Goal: Transaction & Acquisition: Register for event/course

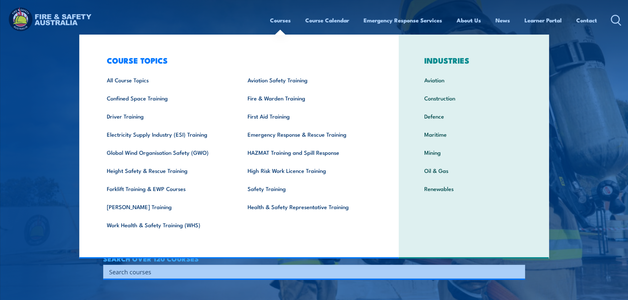
click at [284, 20] on link "Courses" at bounding box center [280, 20] width 21 height 17
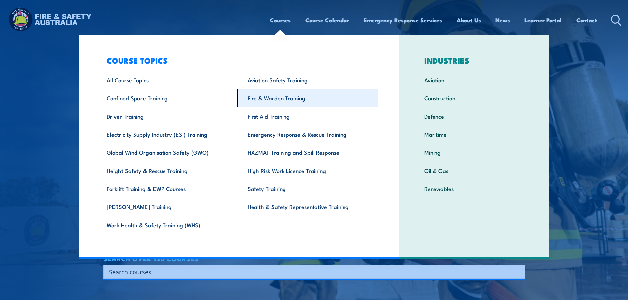
click at [277, 94] on link "Fire & Warden Training" at bounding box center [307, 98] width 141 height 18
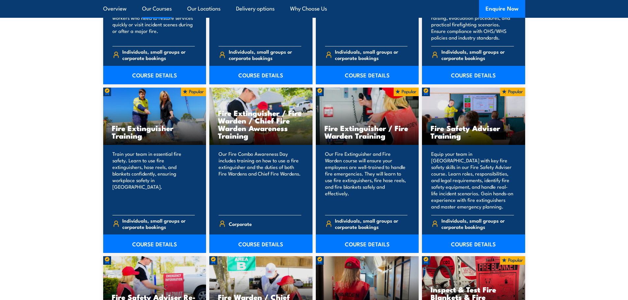
scroll to position [659, 0]
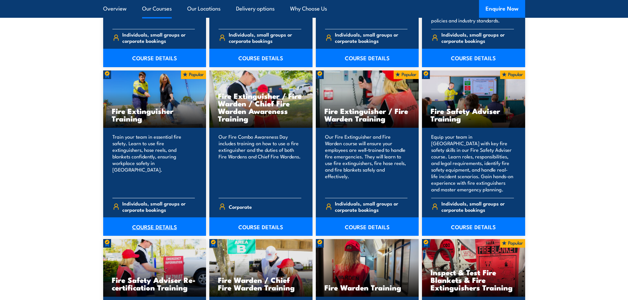
click at [155, 225] on link "COURSE DETAILS" at bounding box center [154, 226] width 103 height 18
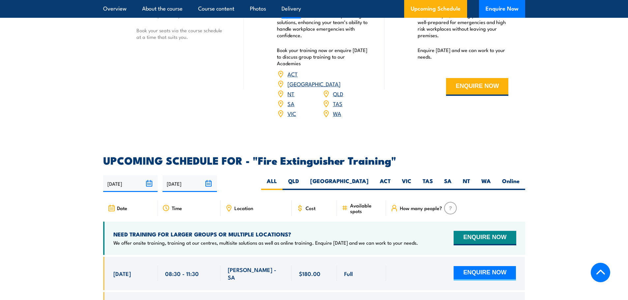
scroll to position [1021, 0]
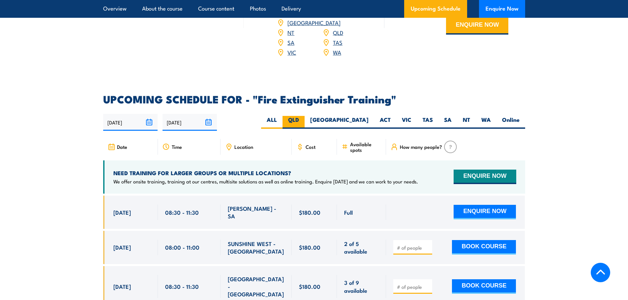
click at [304, 116] on label "QLD" at bounding box center [293, 122] width 22 height 13
click at [303, 116] on input "QLD" at bounding box center [301, 118] width 4 height 4
radio input "true"
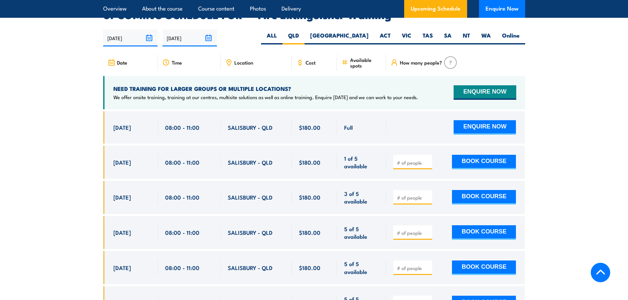
click at [413, 194] on input "number" at bounding box center [413, 197] width 33 height 7
type input "1"
click at [476, 190] on button "BOOK COURSE" at bounding box center [484, 197] width 64 height 14
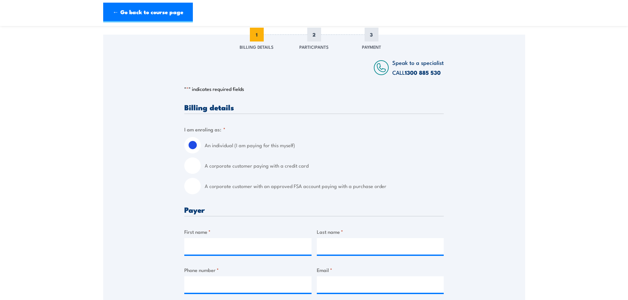
scroll to position [99, 0]
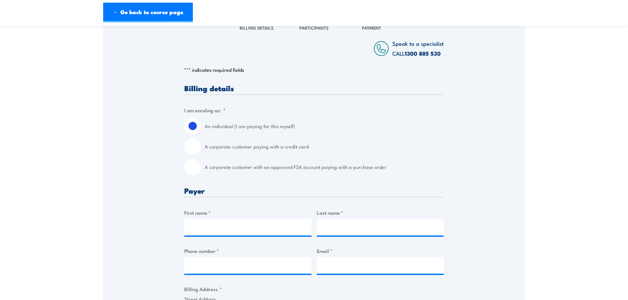
click at [198, 168] on input "A corporate customer with an approved FSA account paying with a purchase order" at bounding box center [192, 167] width 16 height 16
radio input "true"
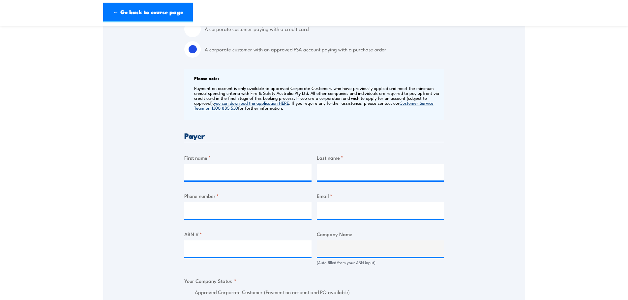
scroll to position [231, 0]
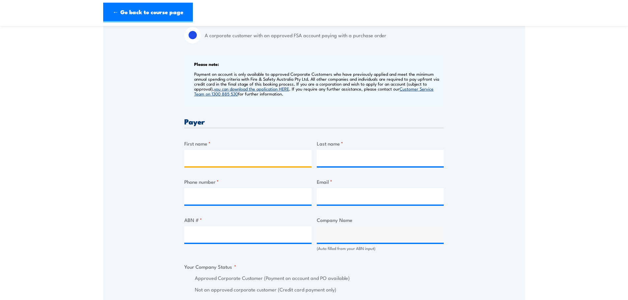
click at [199, 160] on input "First name *" at bounding box center [247, 158] width 127 height 16
type input "[PERSON_NAME]"
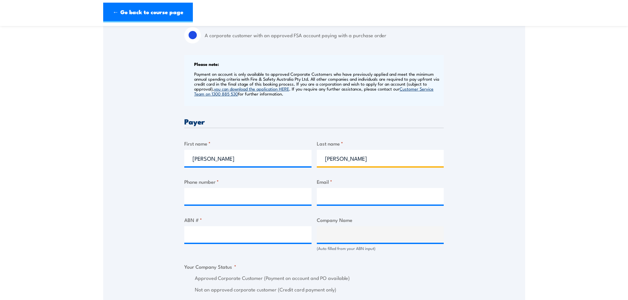
type input "[PERSON_NAME]"
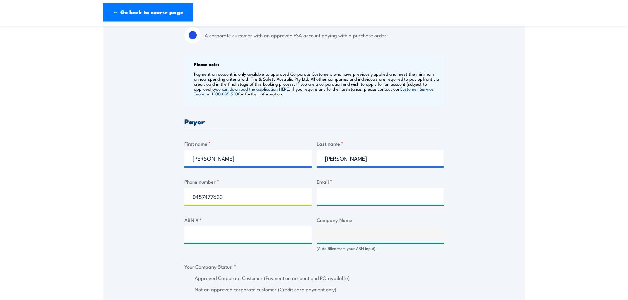
type input "0457477633"
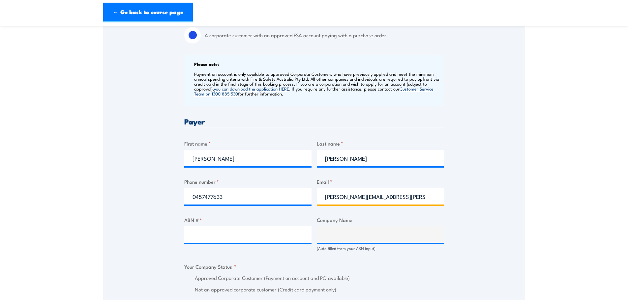
type input "[PERSON_NAME][EMAIL_ADDRESS][PERSON_NAME][DOMAIN_NAME]"
click at [213, 237] on input "ABN # *" at bounding box center [247, 234] width 127 height 16
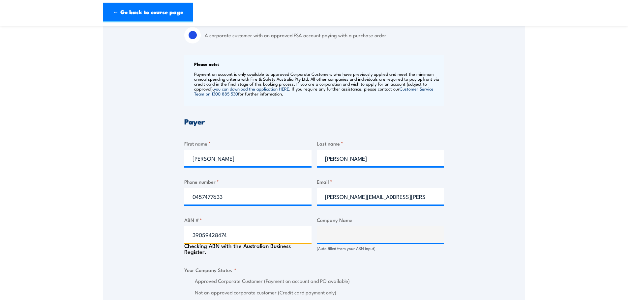
type input "39059428474"
type input "LMS ENERGY PTY LTD"
radio input "true"
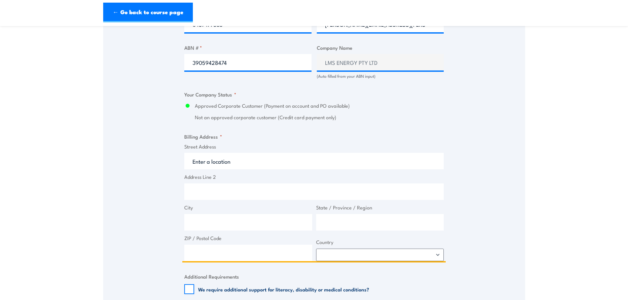
scroll to position [417, 0]
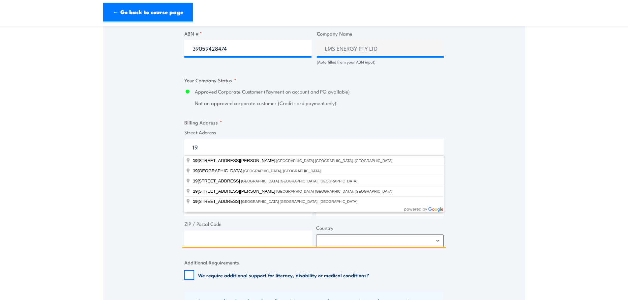
type input "1"
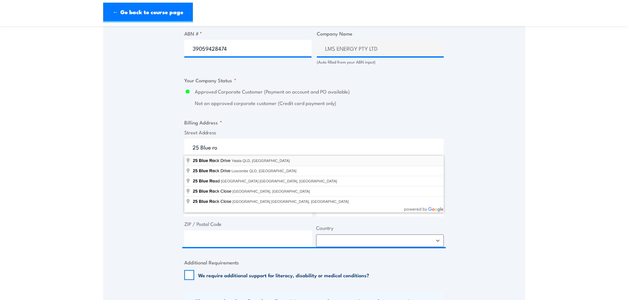
type input "[STREET_ADDRESS]"
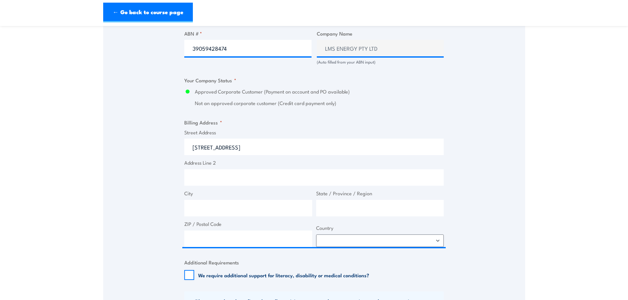
type input "25 Blue Rock Dr"
type input "Yatala"
type input "[GEOGRAPHIC_DATA]"
type input "4207"
select select "[GEOGRAPHIC_DATA]"
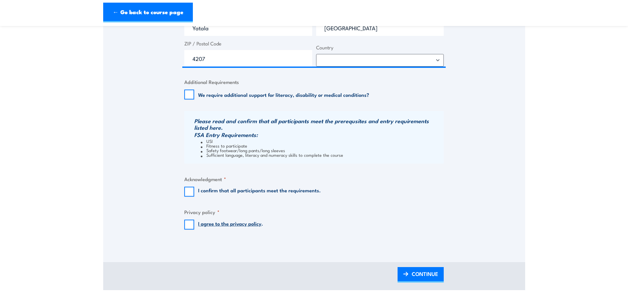
scroll to position [615, 0]
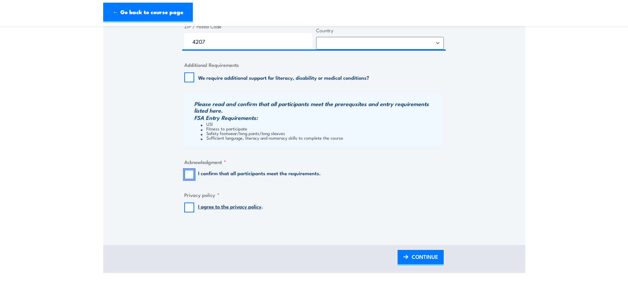
click at [189, 175] on input "I confirm that all participants meet the requirements." at bounding box center [189, 175] width 10 height 10
checkbox input "true"
click at [190, 208] on input "I agree to the privacy policy ." at bounding box center [189, 208] width 10 height 10
checkbox input "true"
click at [416, 257] on span "CONTINUE" at bounding box center [424, 256] width 26 height 17
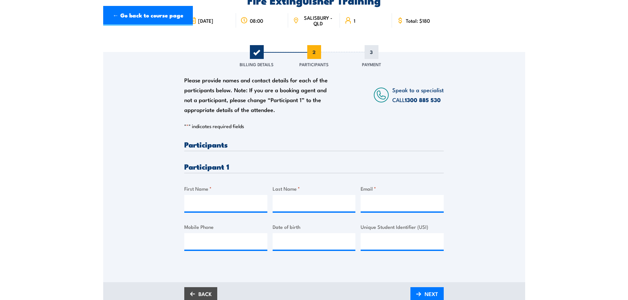
scroll to position [66, 0]
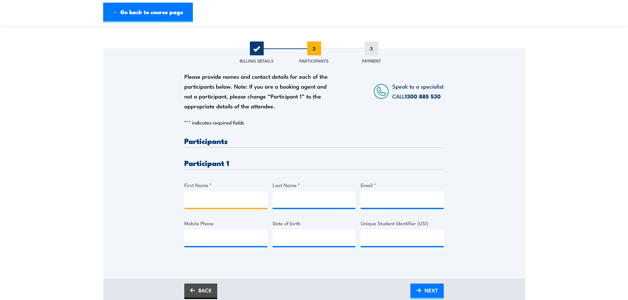
click at [212, 200] on input "First Name *" at bounding box center [225, 199] width 83 height 16
type input "[PERSON_NAME]"
type input "Thorley"
click at [204, 240] on input "Mobile Phone" at bounding box center [225, 238] width 83 height 16
paste input "455634382"
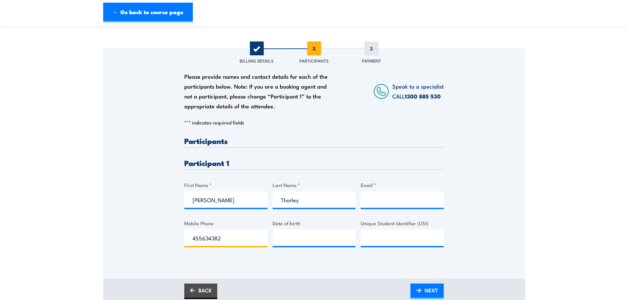
click at [194, 237] on input "455634382" at bounding box center [225, 238] width 83 height 16
type input "0455634382"
click at [278, 236] on input "__/__/____" at bounding box center [313, 238] width 83 height 16
paste input "[DATE]"
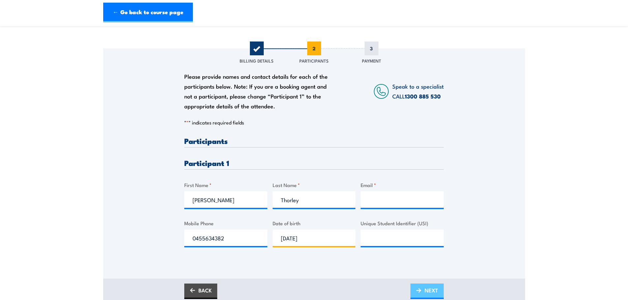
type input "[DATE]"
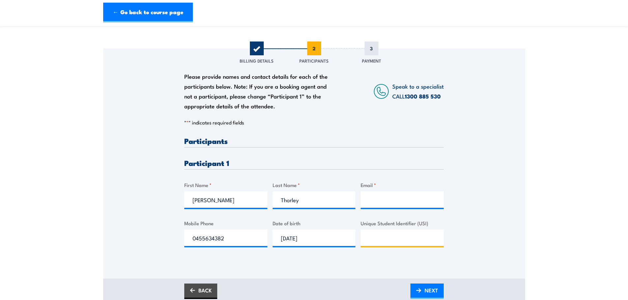
click at [371, 237] on input "Unique Student Identifier (USI)" at bounding box center [401, 238] width 83 height 16
paste input "W87YWYKY7R"
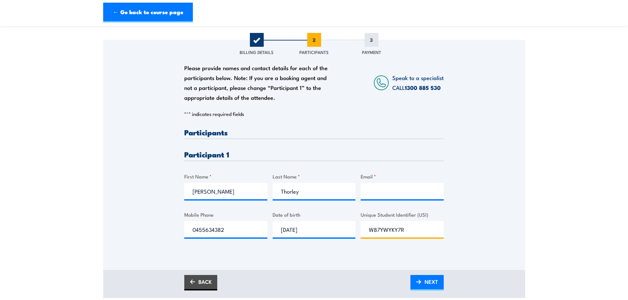
scroll to position [132, 0]
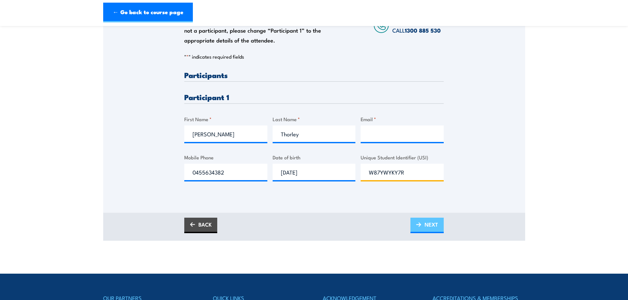
type input "W87YWYKY7R"
click at [435, 220] on span "NEXT" at bounding box center [431, 224] width 14 height 17
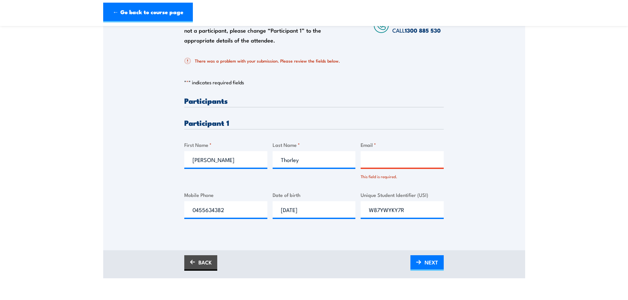
drag, startPoint x: 371, startPoint y: 159, endPoint x: 375, endPoint y: 161, distance: 4.6
click at [371, 159] on input "Email *" at bounding box center [401, 159] width 83 height 16
paste input "[PERSON_NAME][EMAIL_ADDRESS][PERSON_NAME][DOMAIN_NAME]"
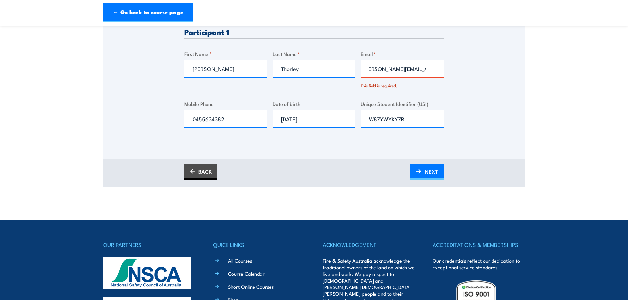
scroll to position [231, 0]
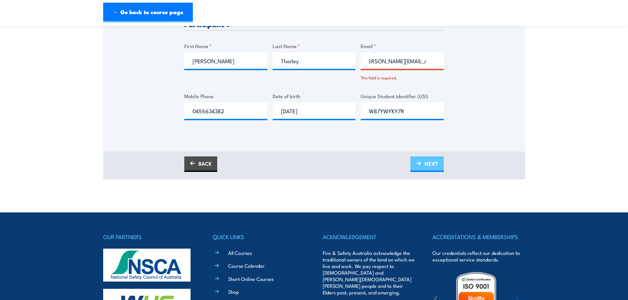
type input "[PERSON_NAME][EMAIL_ADDRESS][PERSON_NAME][DOMAIN_NAME]"
click at [431, 166] on span "NEXT" at bounding box center [431, 163] width 14 height 17
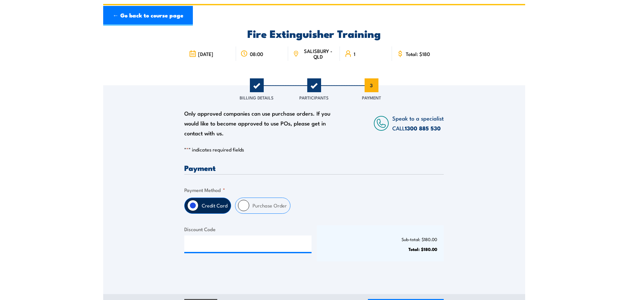
scroll to position [66, 0]
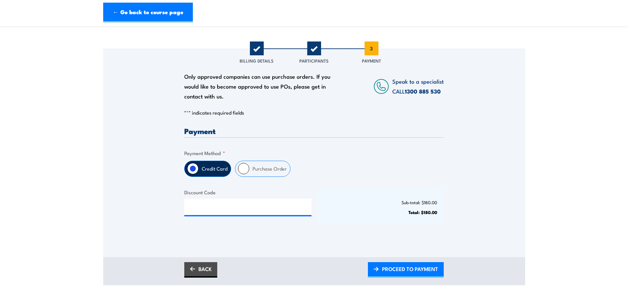
click at [245, 170] on input "Purchase Order" at bounding box center [243, 168] width 11 height 11
radio input "true"
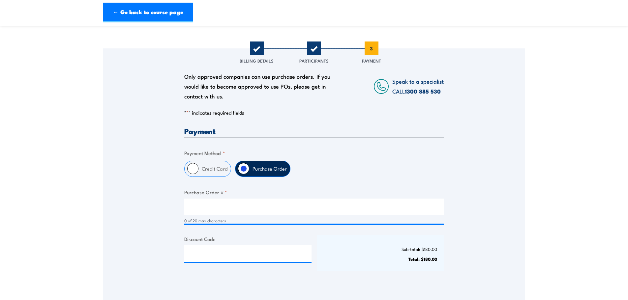
scroll to position [99, 0]
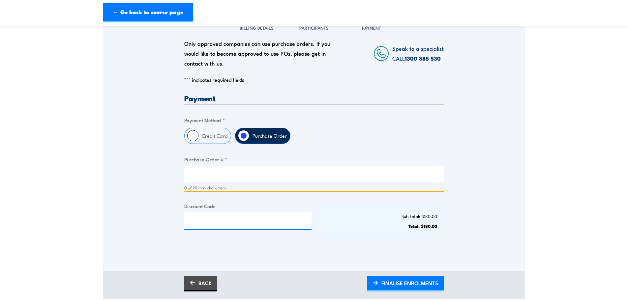
click at [216, 173] on input "Purchase Order # *" at bounding box center [313, 174] width 259 height 16
type input "P1047860"
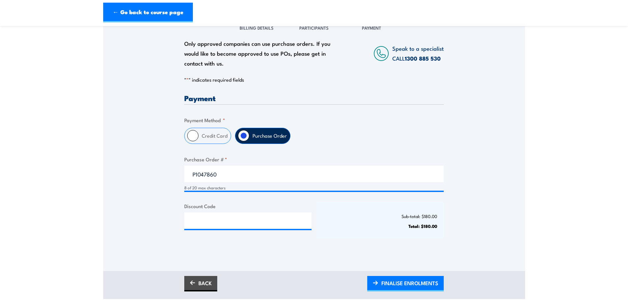
click at [410, 287] on span "FINALISE ENROLMENTS" at bounding box center [409, 282] width 57 height 17
